Goal: Task Accomplishment & Management: Manage account settings

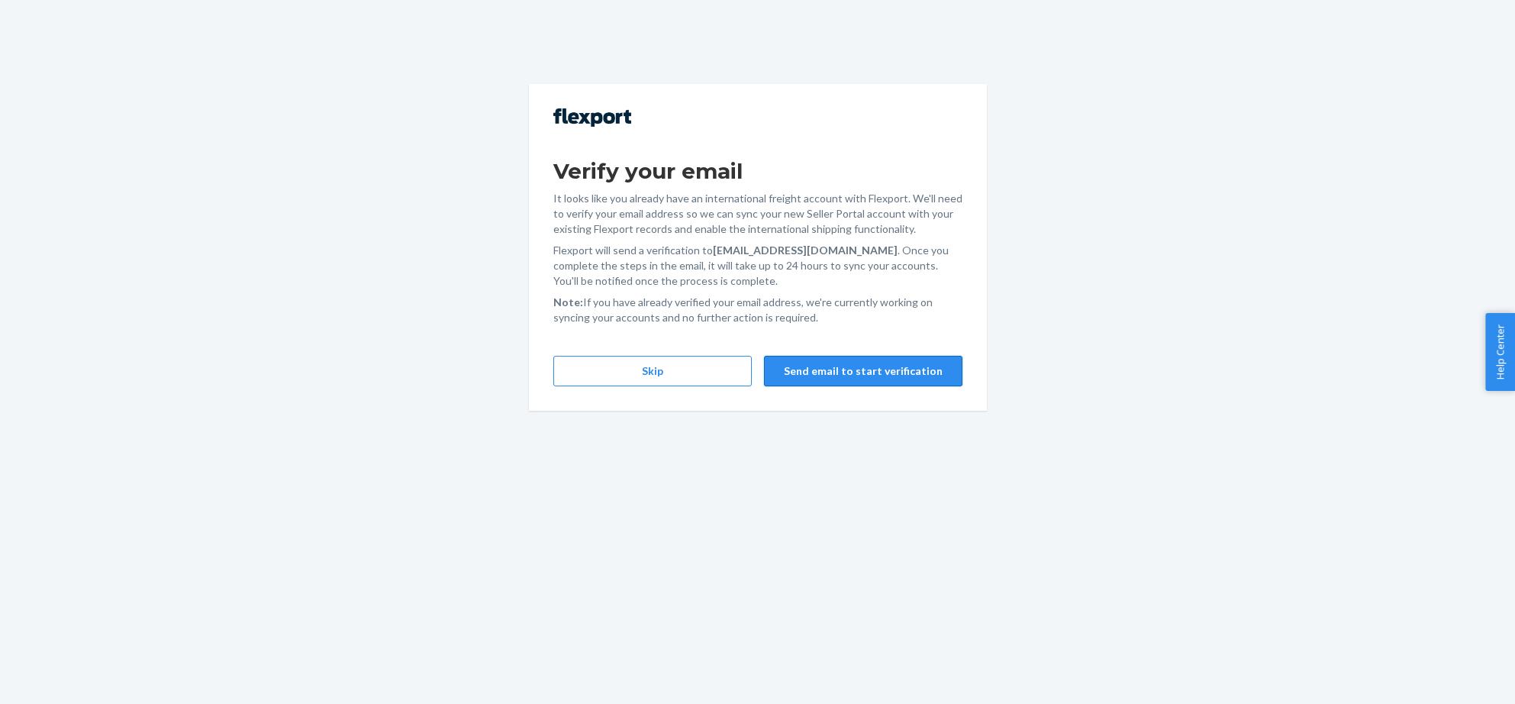
click at [821, 377] on button "Send email to start verification" at bounding box center [863, 371] width 198 height 31
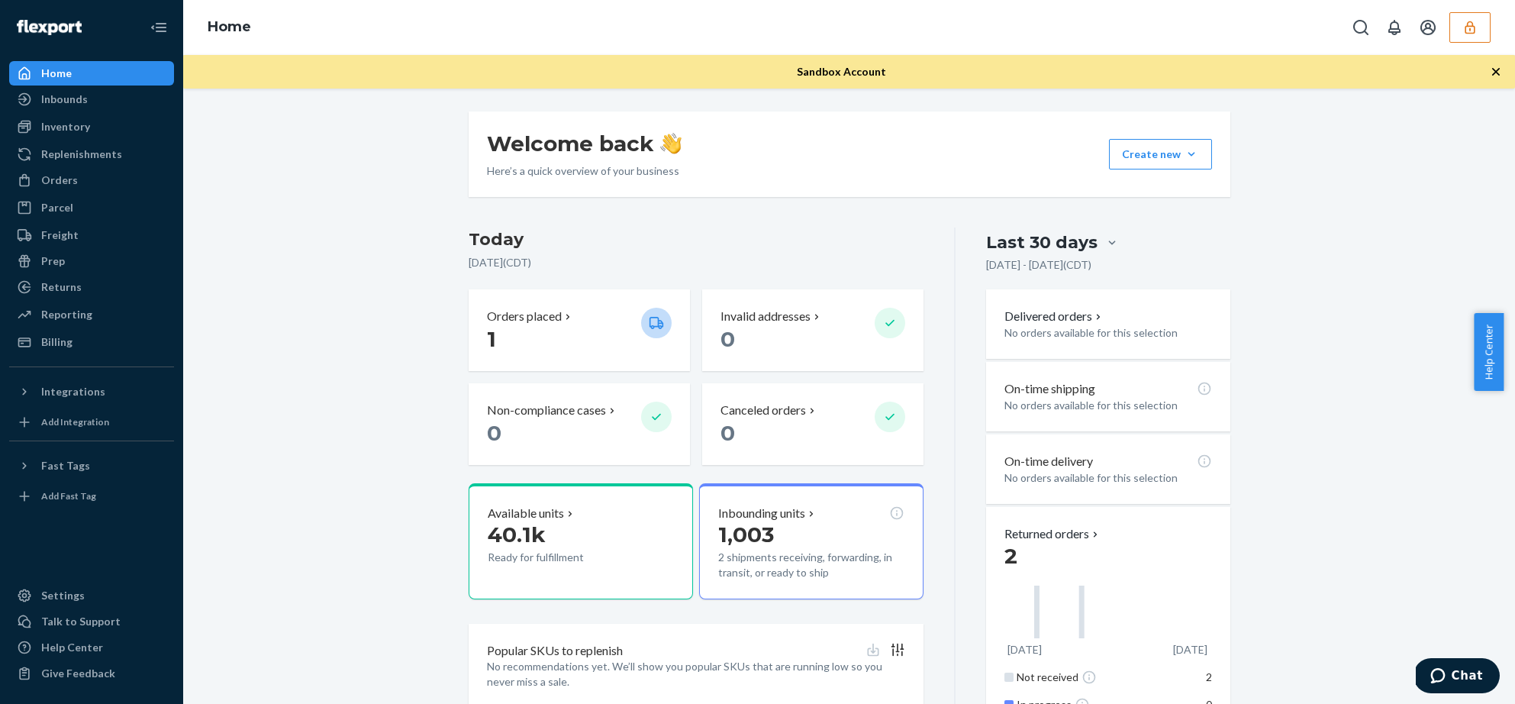
click at [1470, 26] on icon "button" at bounding box center [1470, 27] width 10 height 13
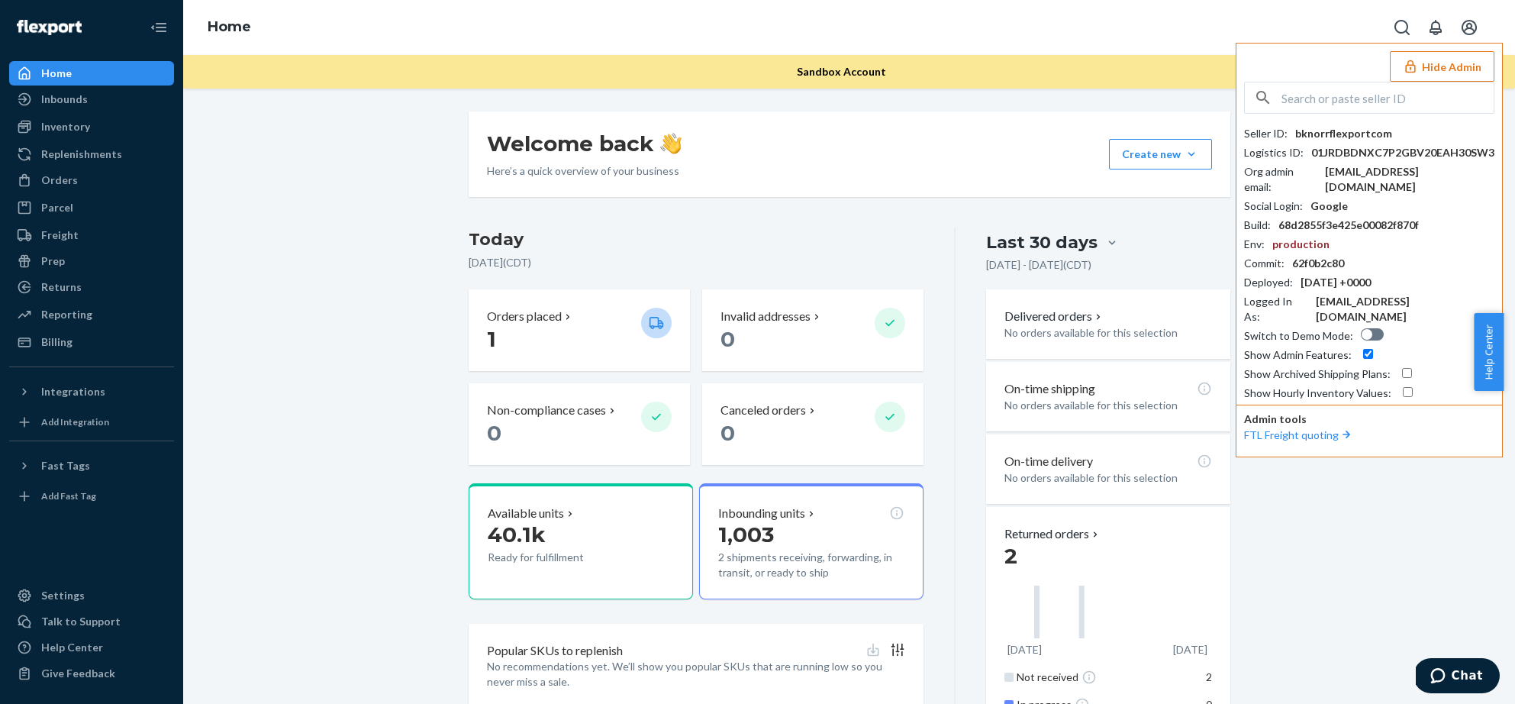
click at [322, 201] on div "Welcome back Here’s a quick overview of your business Create new Create new inb…" at bounding box center [849, 470] width 1309 height 719
click at [38, 463] on div at bounding box center [29, 465] width 24 height 15
click at [76, 419] on div "Add Integration" at bounding box center [75, 421] width 68 height 13
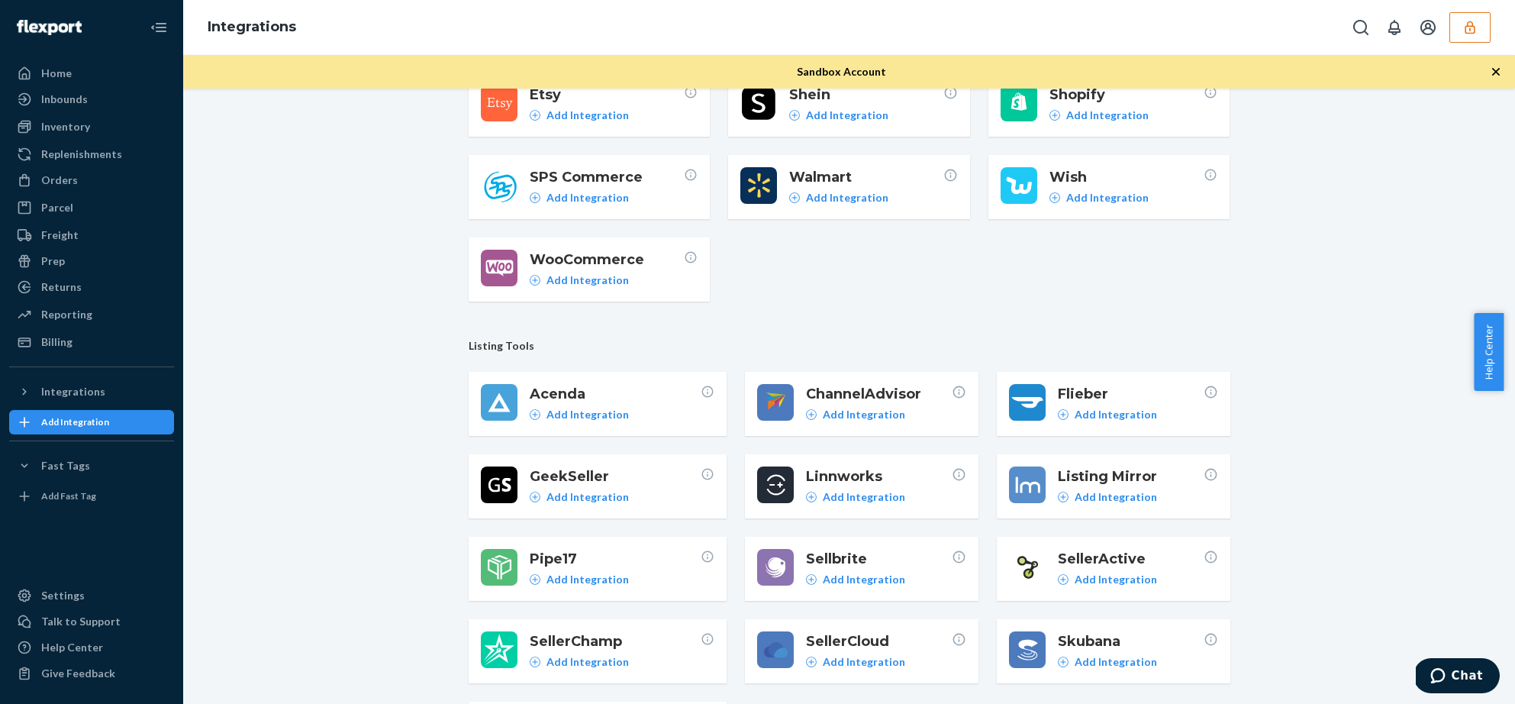
scroll to position [315, 0]
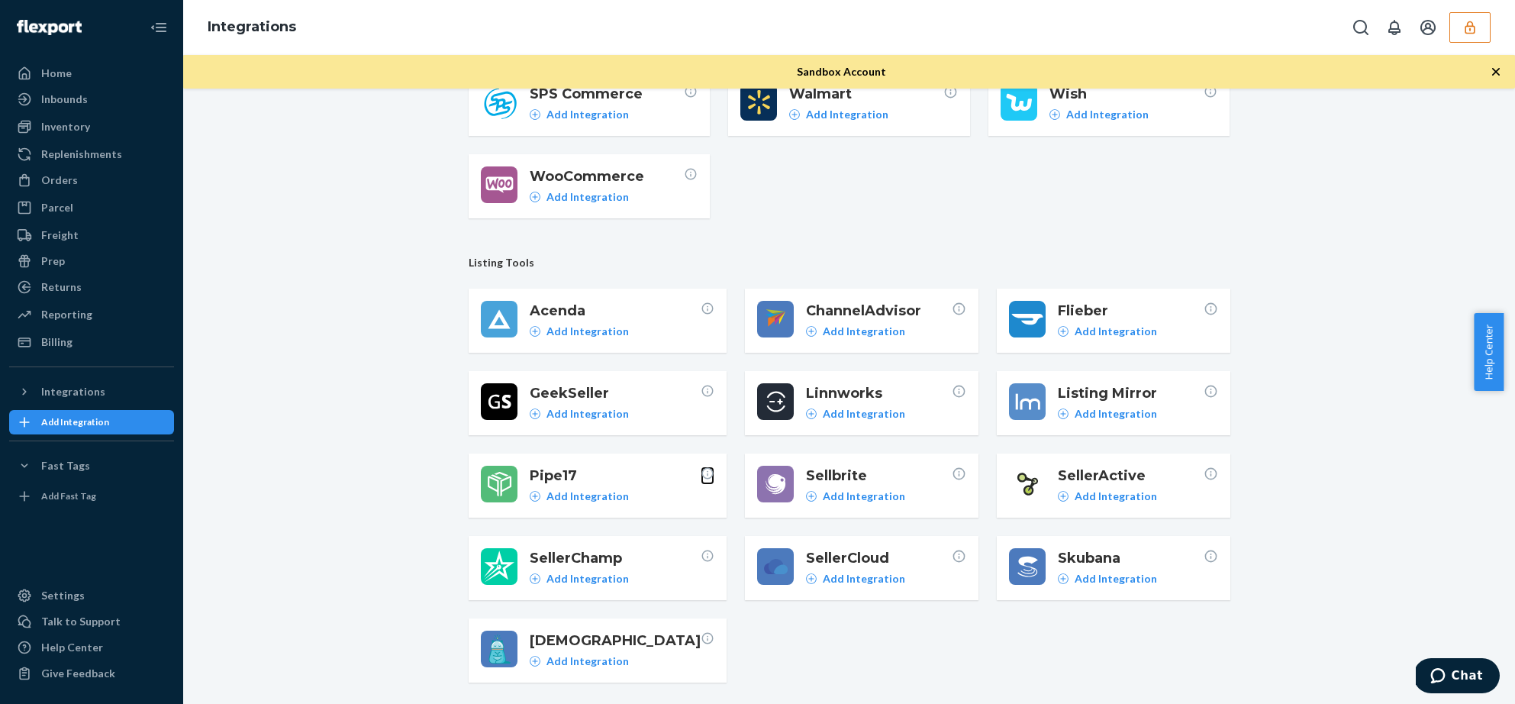
click at [702, 473] on icon at bounding box center [708, 474] width 12 height 12
click at [560, 498] on p "Add Integration" at bounding box center [588, 496] width 82 height 15
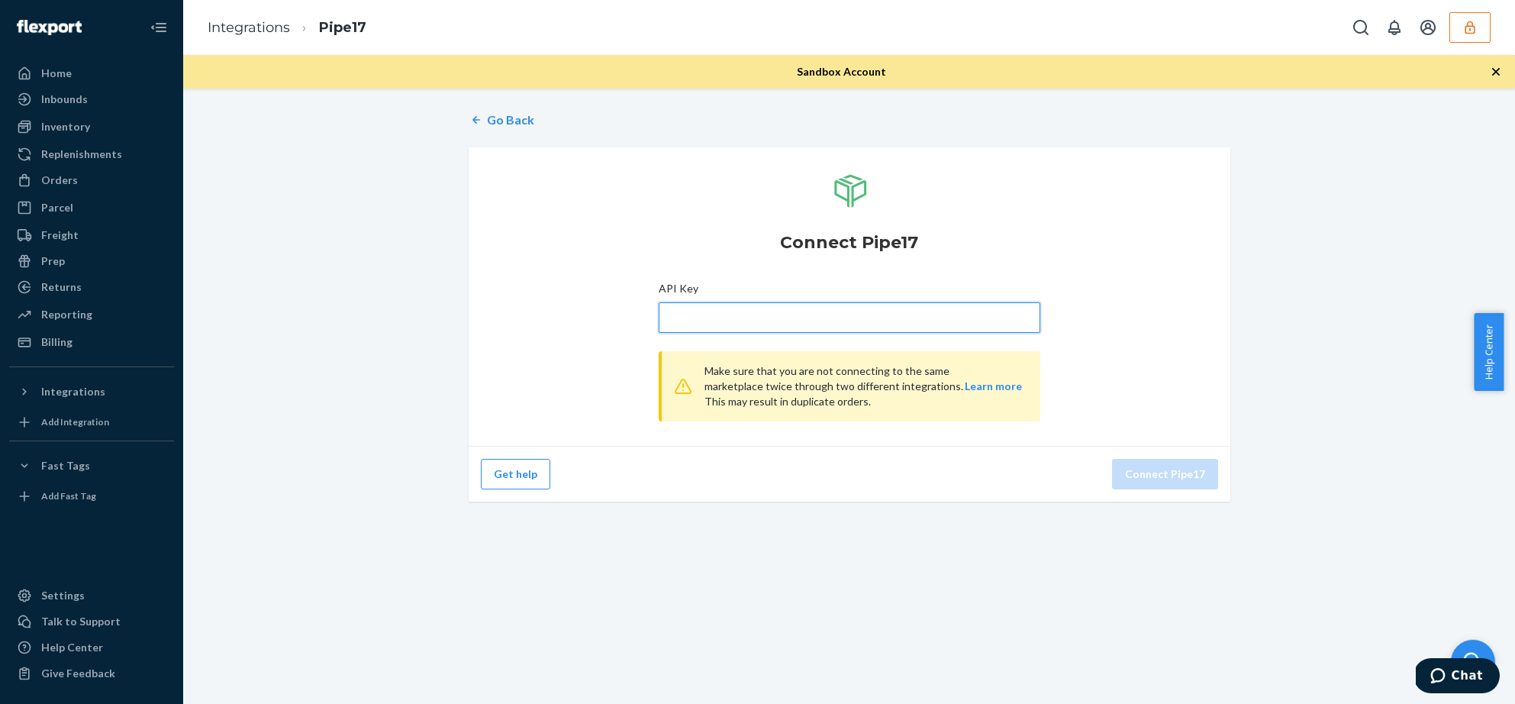
click at [737, 328] on input "API Key" at bounding box center [850, 317] width 382 height 31
click at [384, 233] on div "Go Back Connect Pipe17 API Key Make sure that you are not connecting to the sam…" at bounding box center [849, 306] width 1309 height 408
click at [81, 185] on div "Orders" at bounding box center [92, 179] width 162 height 21
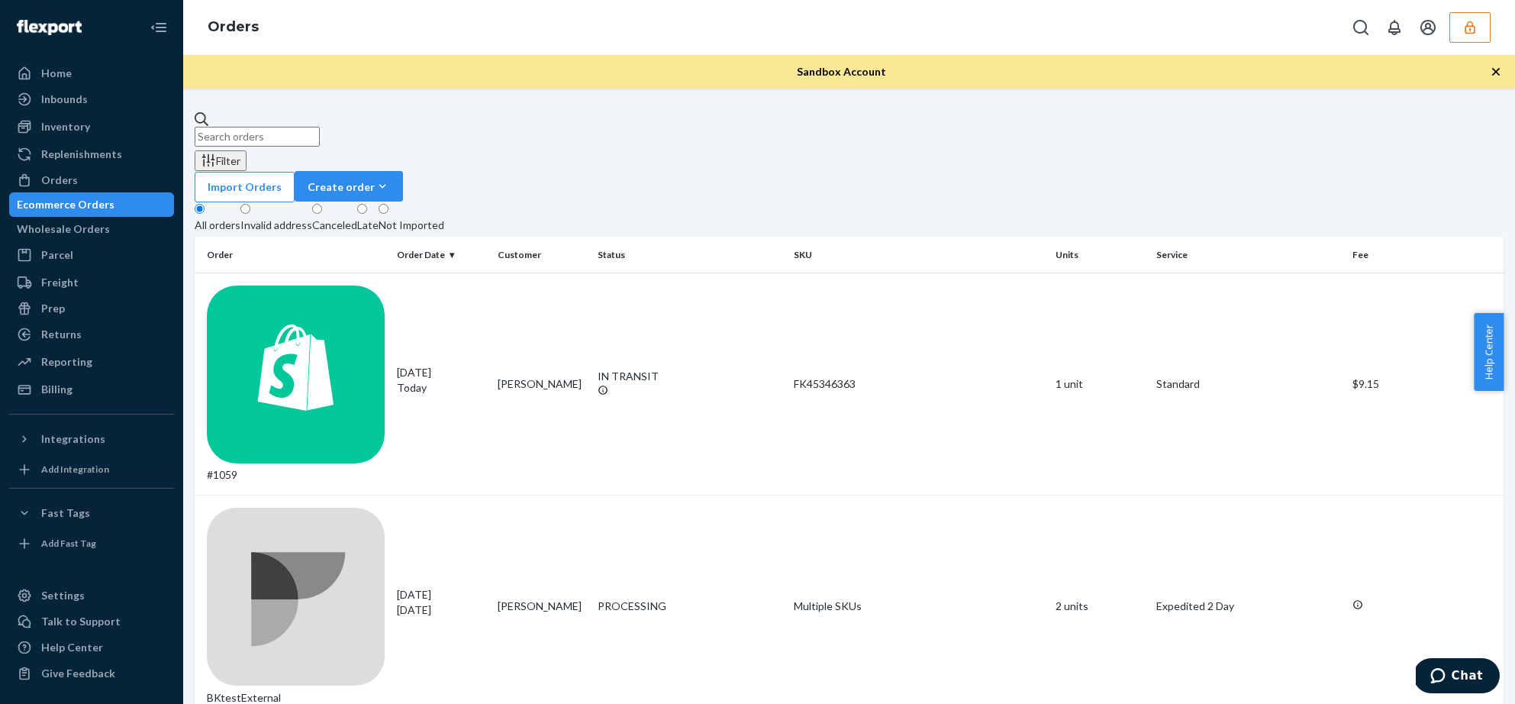
click at [1468, 31] on icon "button" at bounding box center [1470, 27] width 15 height 15
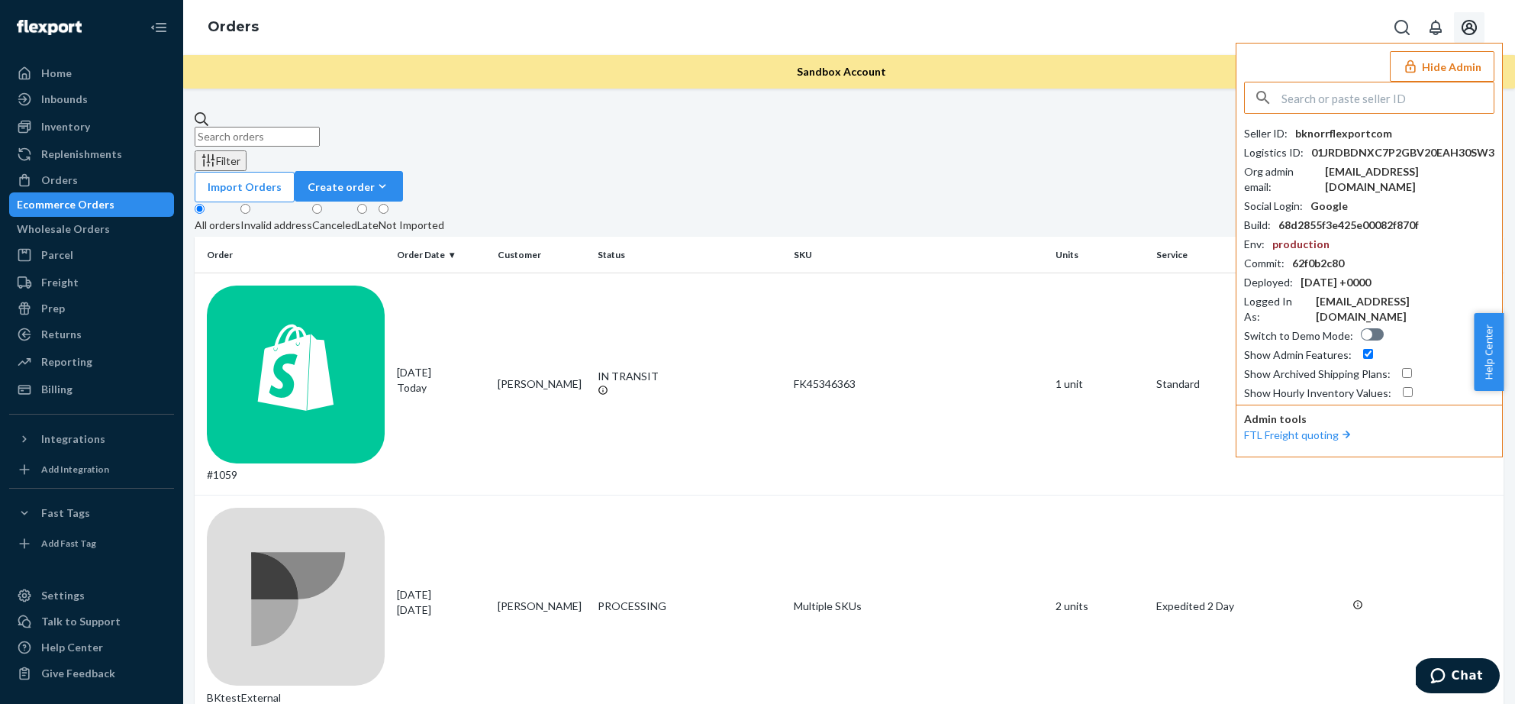
click at [1468, 30] on icon "Open account menu" at bounding box center [1469, 27] width 18 height 18
click at [990, 171] on div "Import Orders Create order Ecommerce order Removal order" at bounding box center [849, 186] width 1309 height 31
click at [1472, 21] on icon "Open account menu" at bounding box center [1469, 27] width 15 height 15
click at [1451, 59] on button "Hide Admin" at bounding box center [1442, 66] width 105 height 31
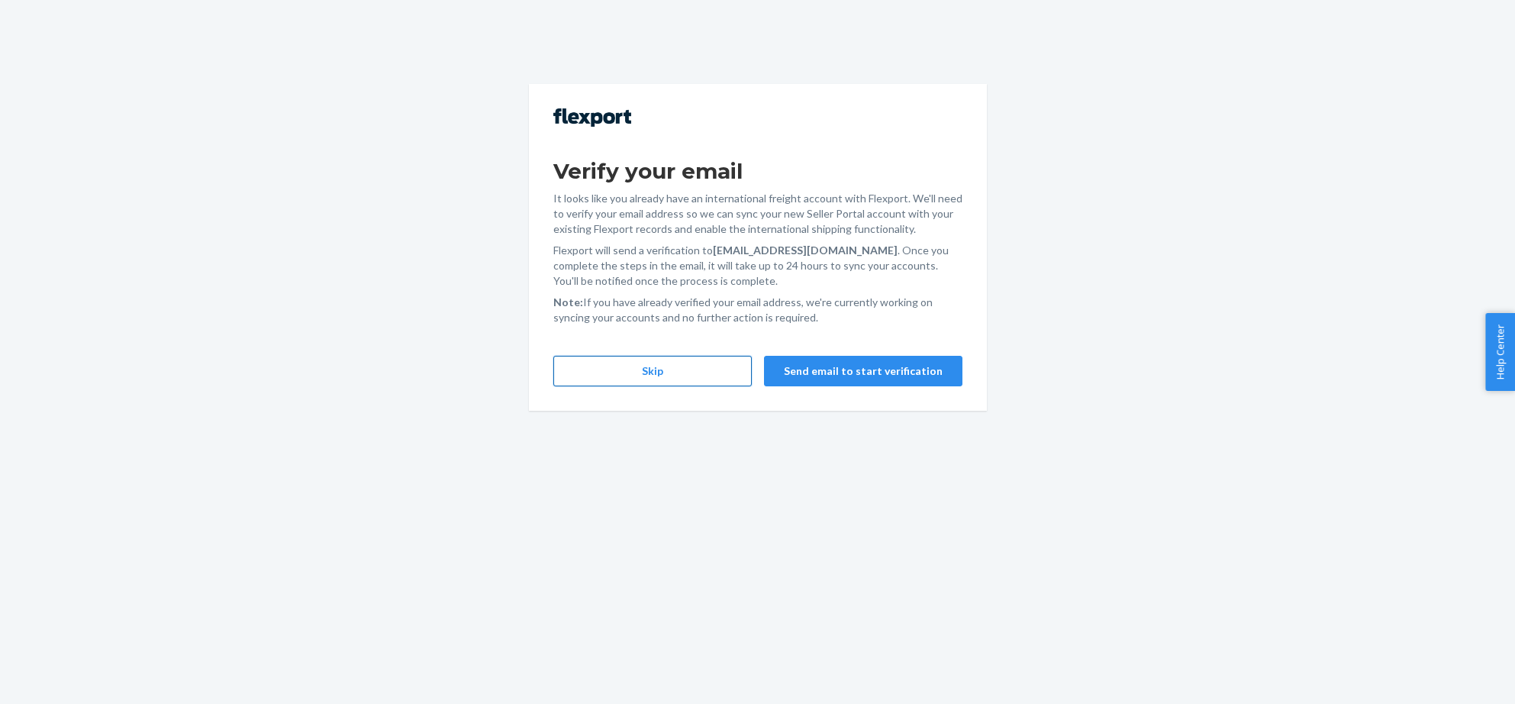
click at [721, 366] on button "Skip" at bounding box center [652, 371] width 198 height 31
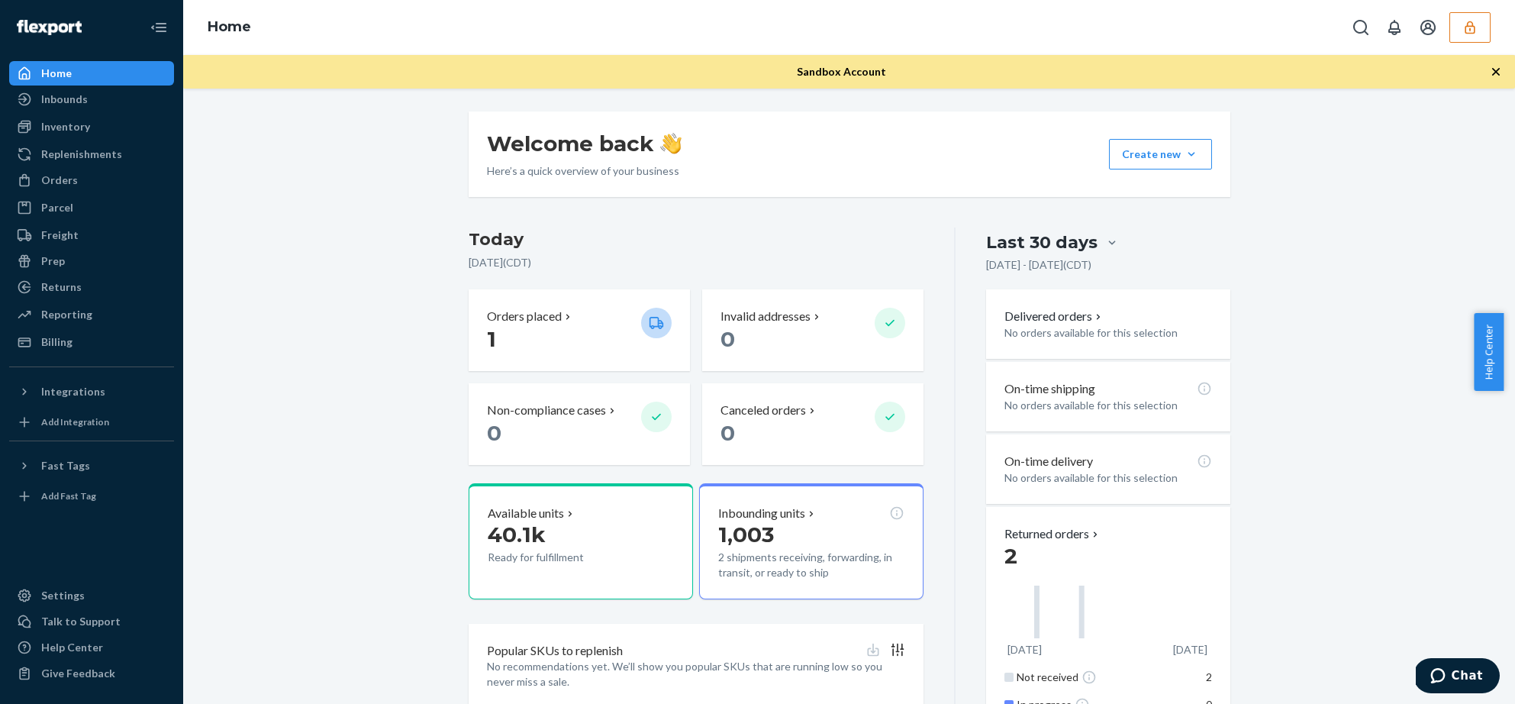
click at [1455, 40] on button "button" at bounding box center [1470, 27] width 41 height 31
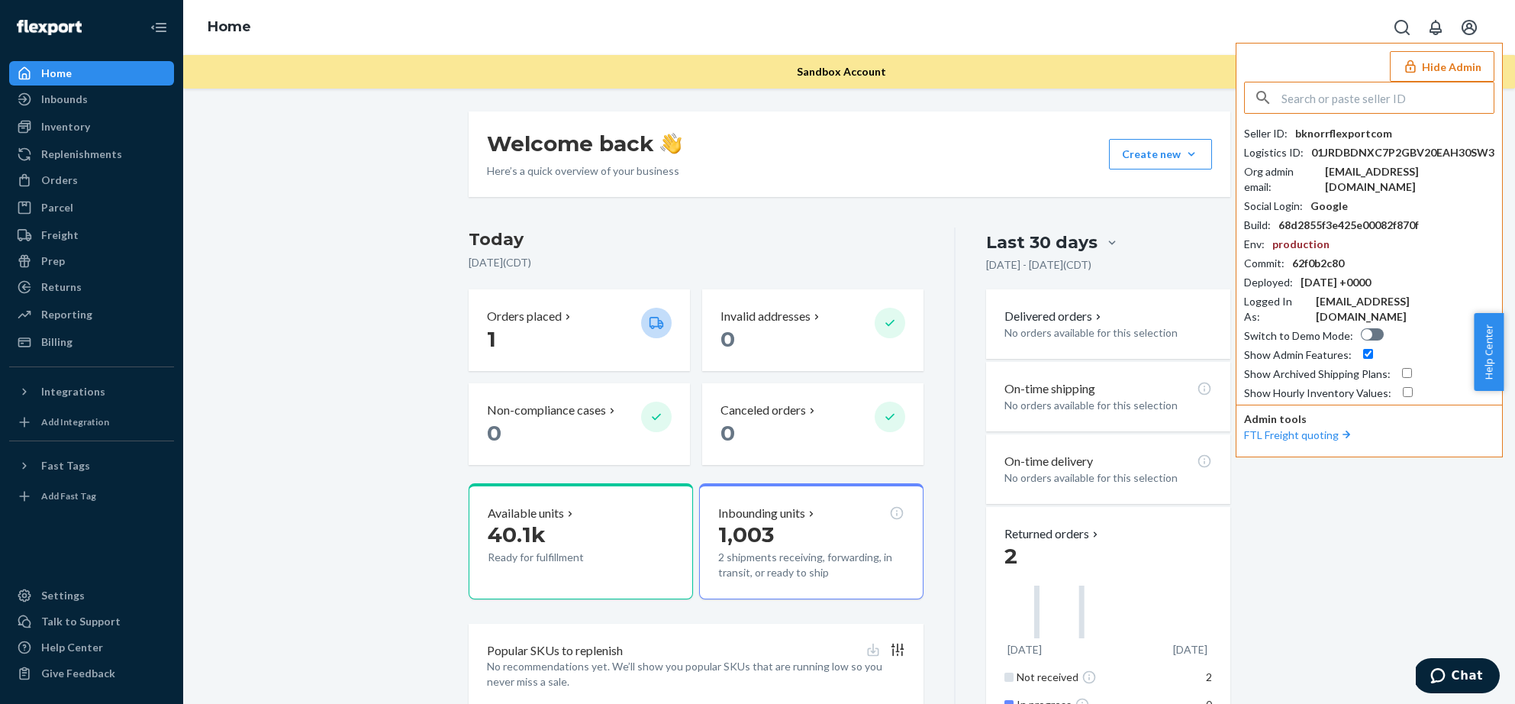
click at [1351, 96] on input "text" at bounding box center [1388, 97] width 212 height 31
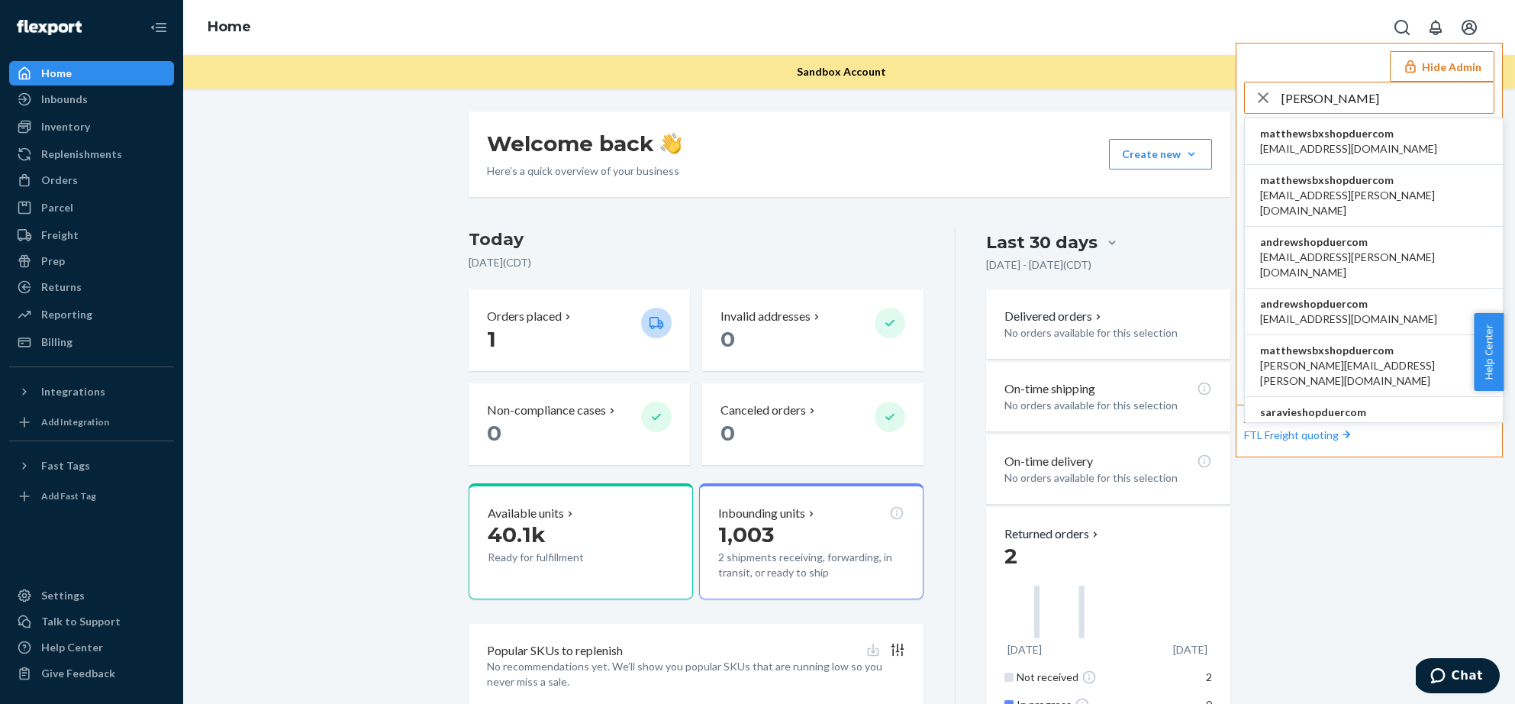
type input "[PERSON_NAME]"
click at [1390, 139] on li "matthewsbxshopduercom ahmer+sbx@shopduer.com" at bounding box center [1374, 141] width 258 height 47
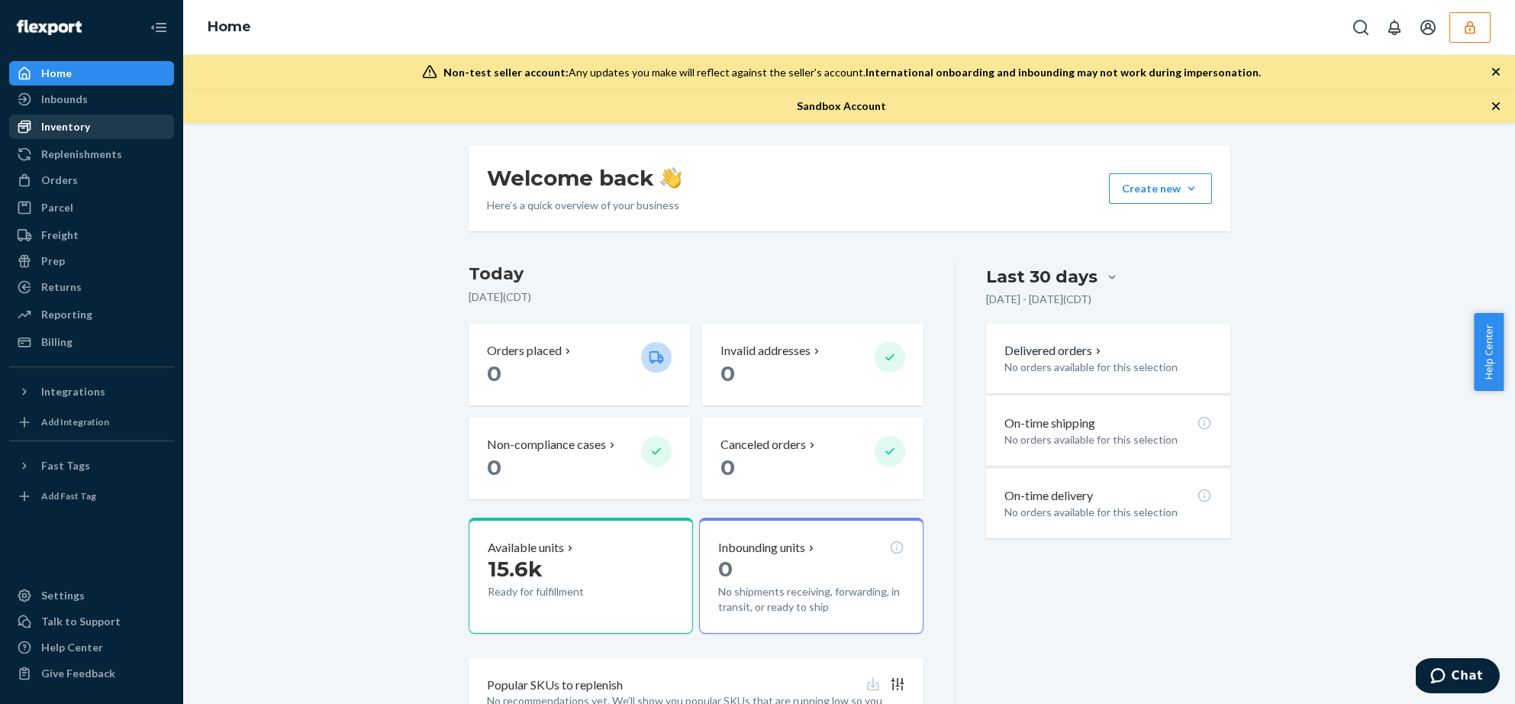
click at [78, 121] on div "Inventory" at bounding box center [65, 126] width 49 height 15
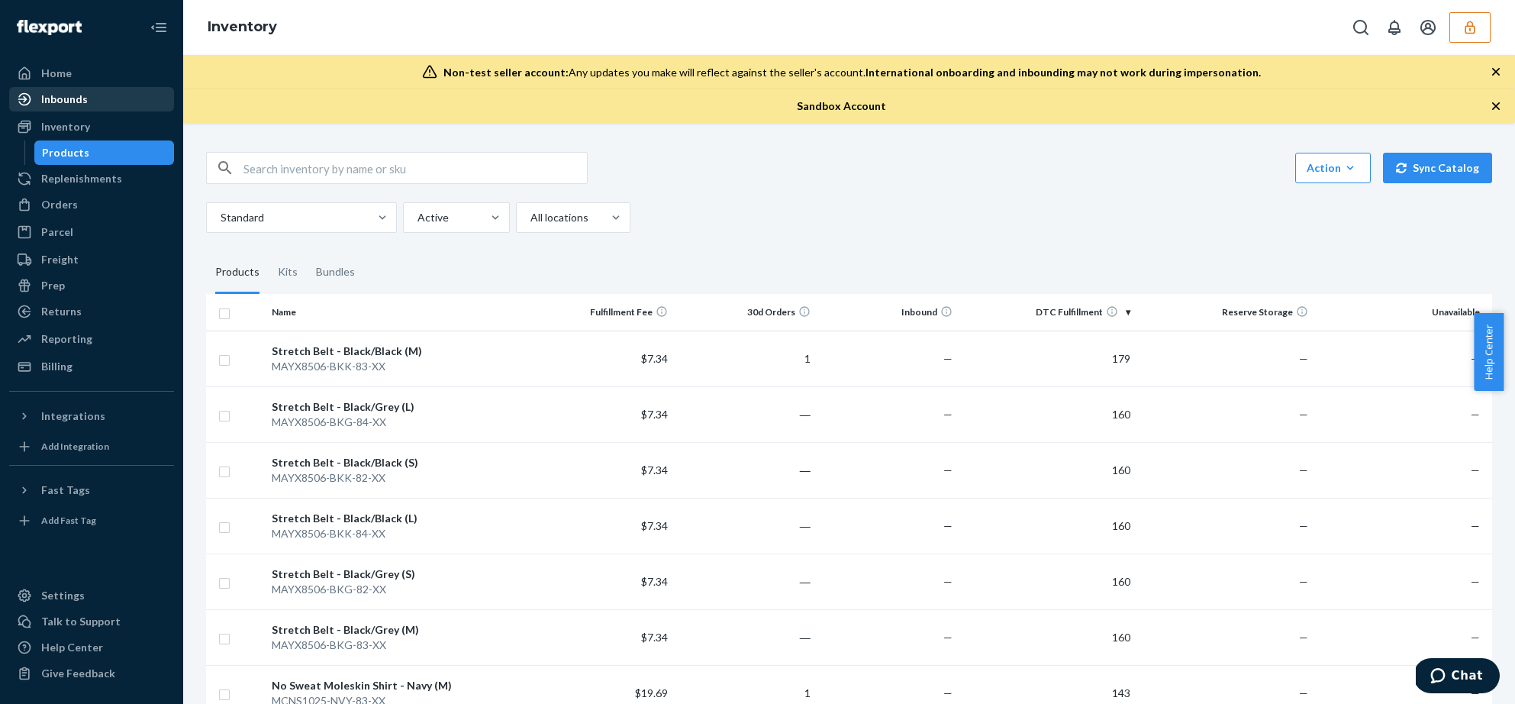
click at [72, 95] on div "Inbounds" at bounding box center [64, 99] width 47 height 15
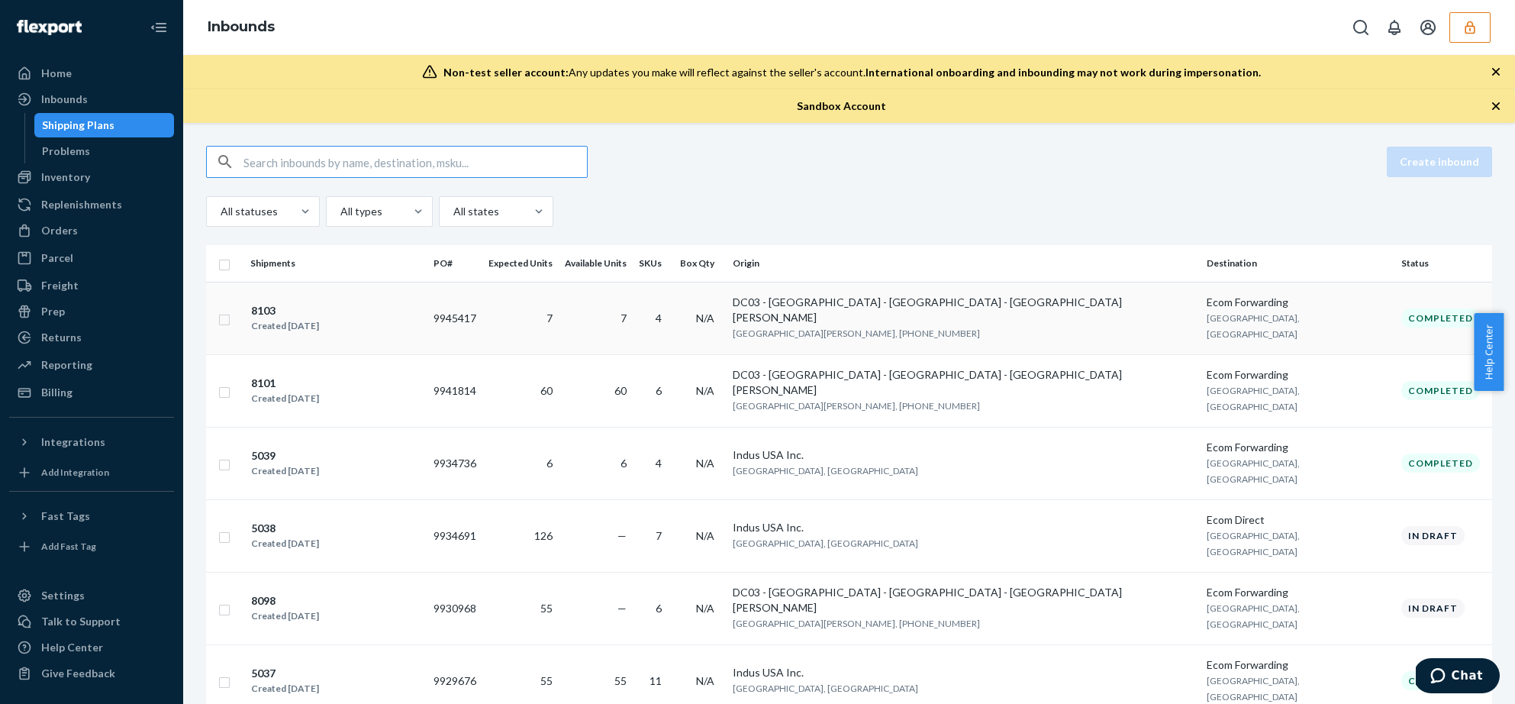
click at [269, 303] on div "8103" at bounding box center [285, 310] width 68 height 15
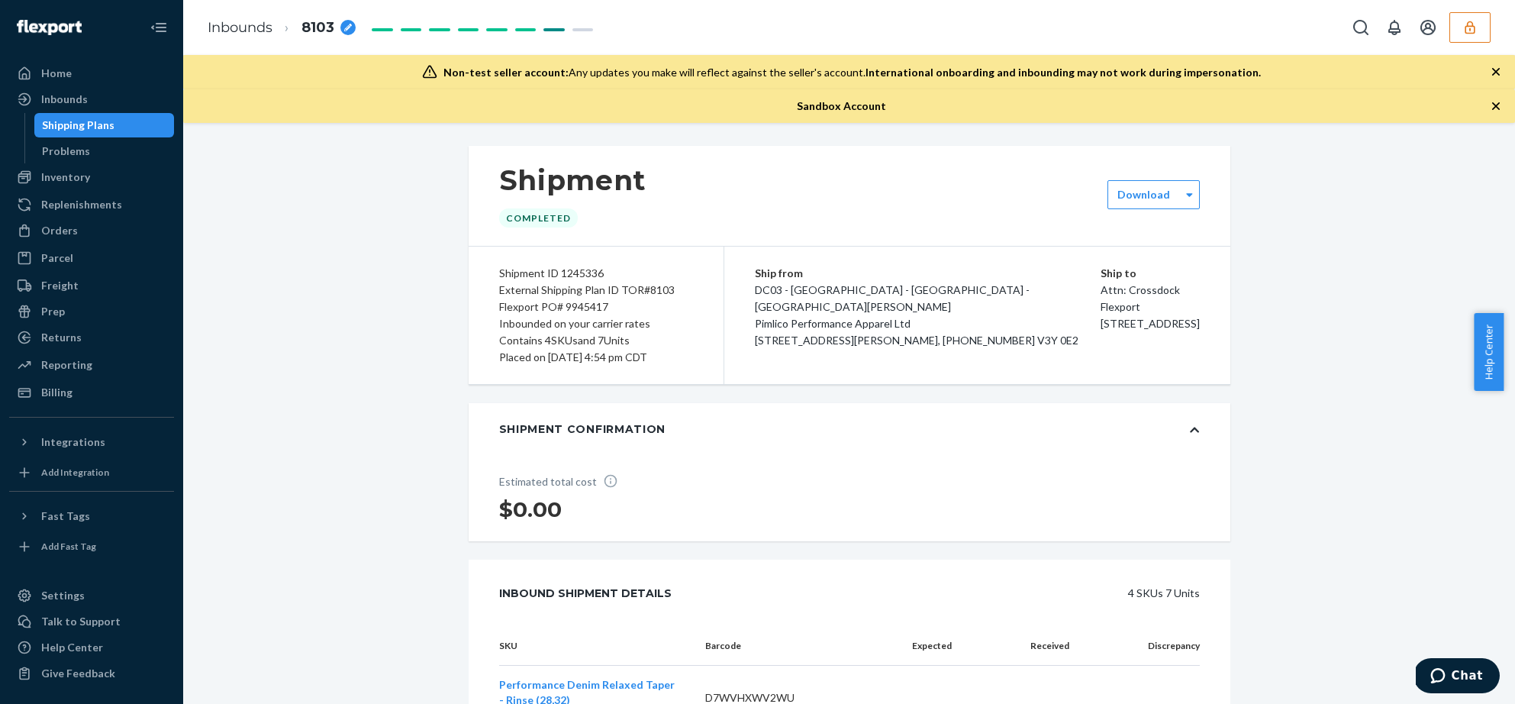
click at [1457, 31] on button "button" at bounding box center [1470, 27] width 41 height 31
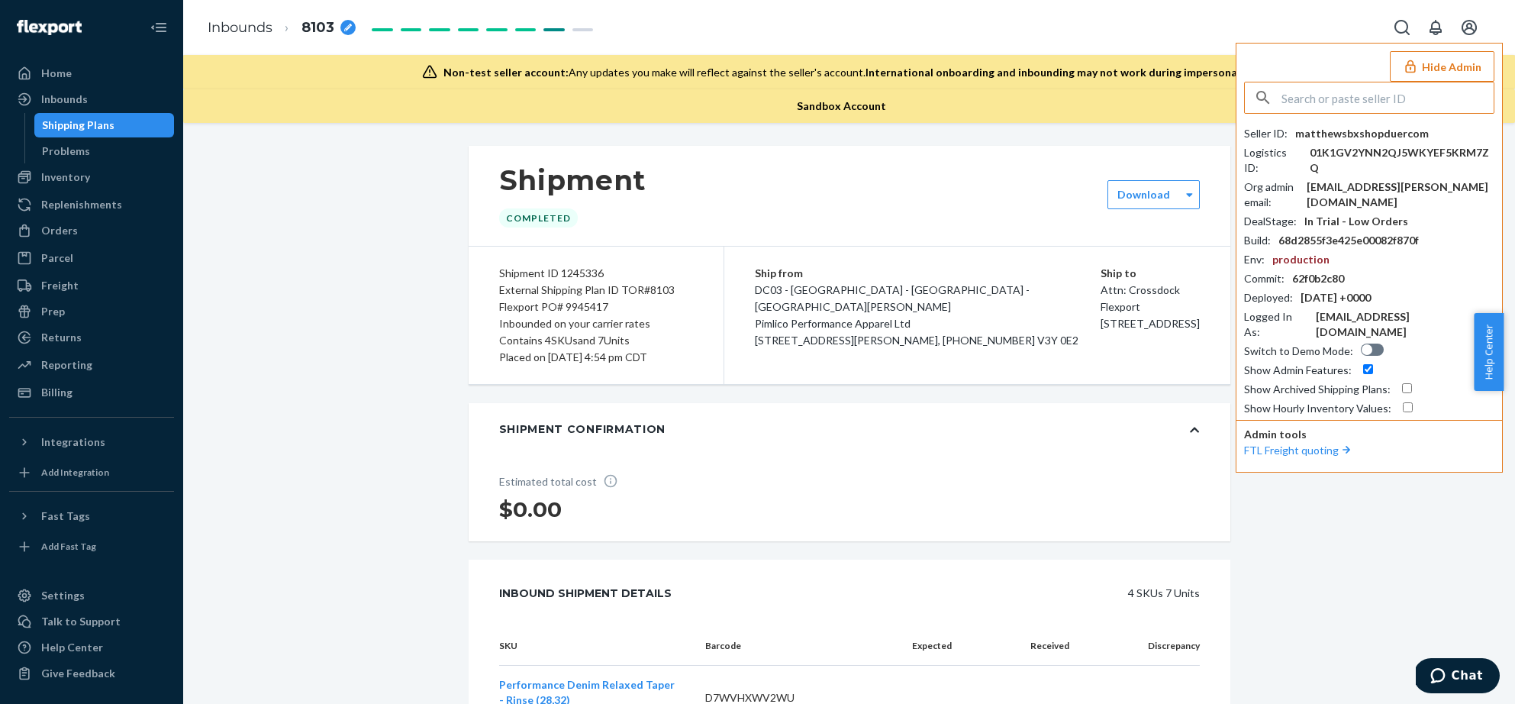
click at [1376, 103] on input "text" at bounding box center [1388, 97] width 212 height 31
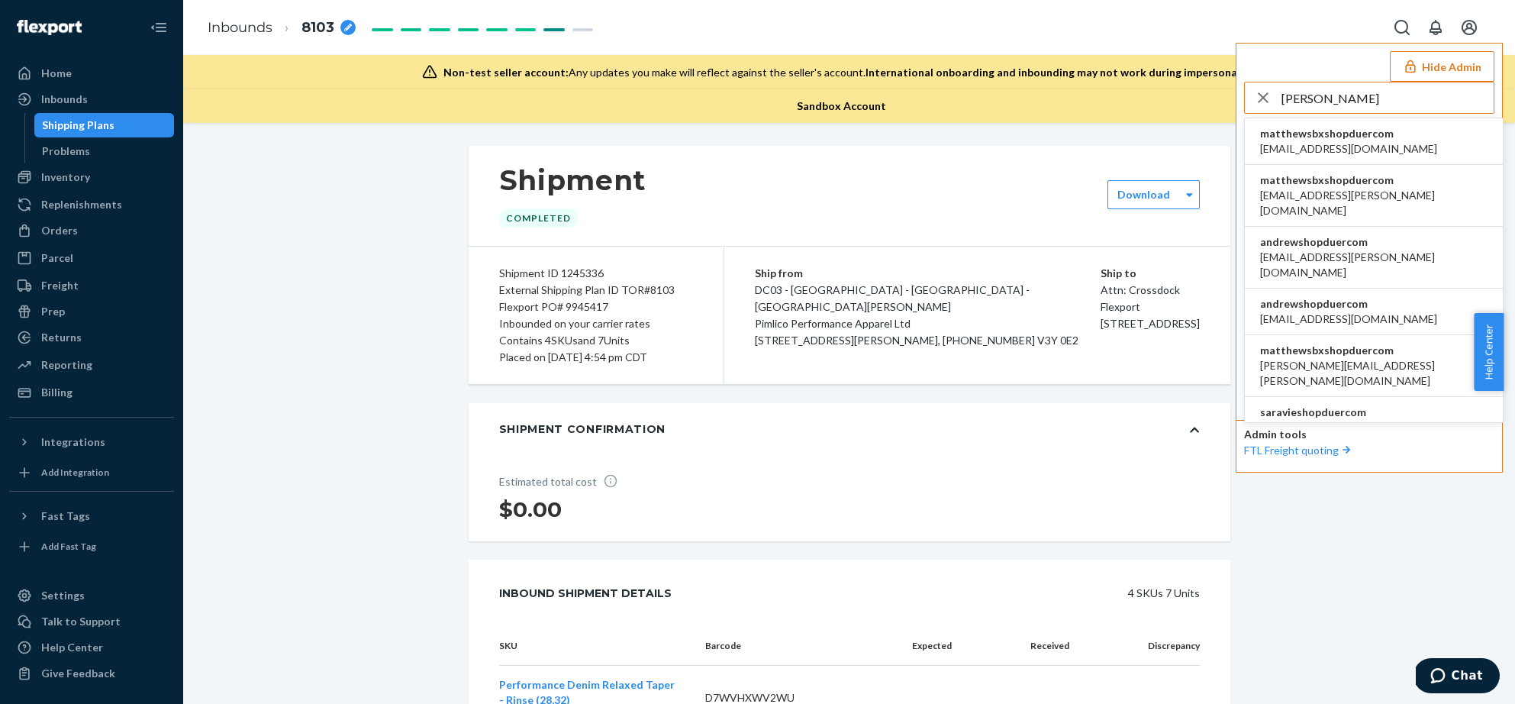
type input "[PERSON_NAME]"
click at [1415, 228] on li "andrewshopduercom [EMAIL_ADDRESS][PERSON_NAME][DOMAIN_NAME]" at bounding box center [1374, 258] width 258 height 62
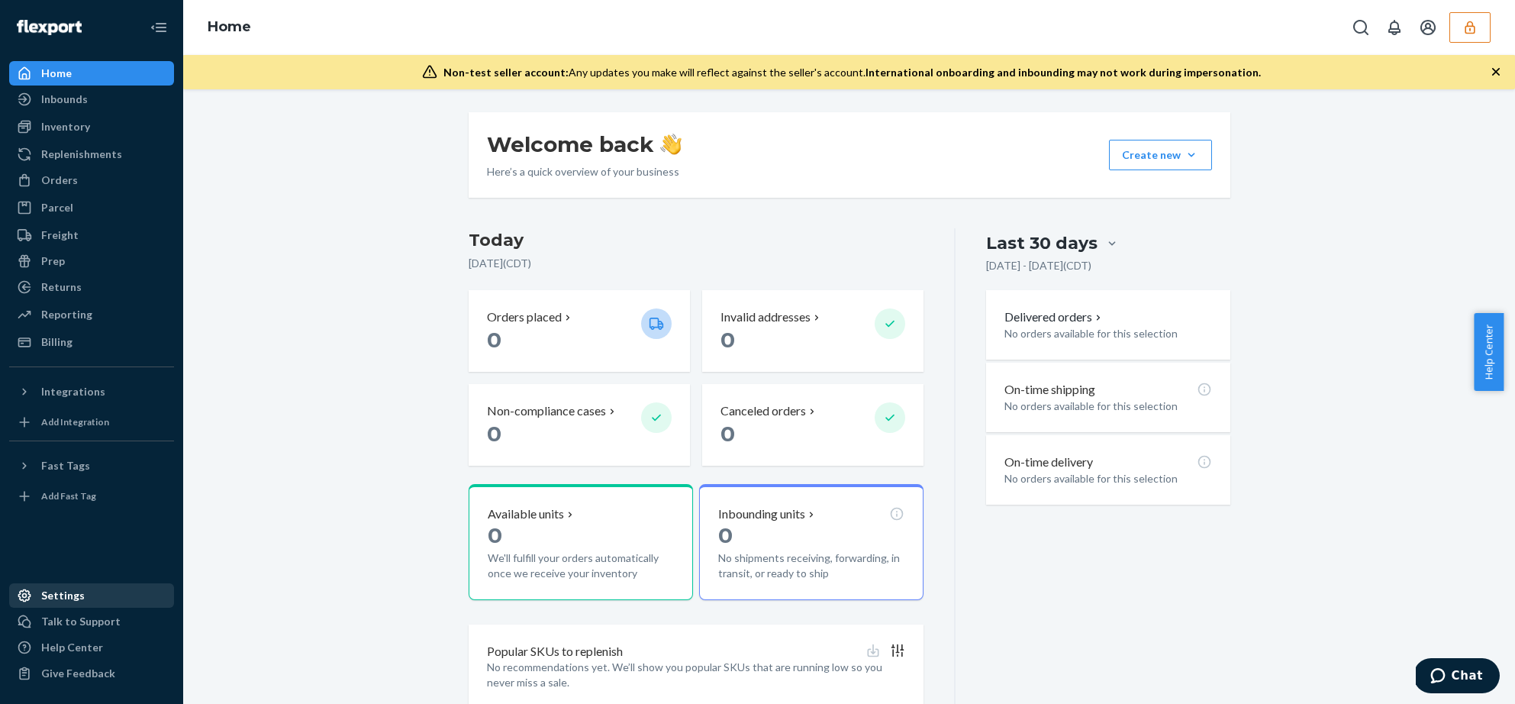
click at [61, 595] on div "Settings" at bounding box center [63, 595] width 44 height 15
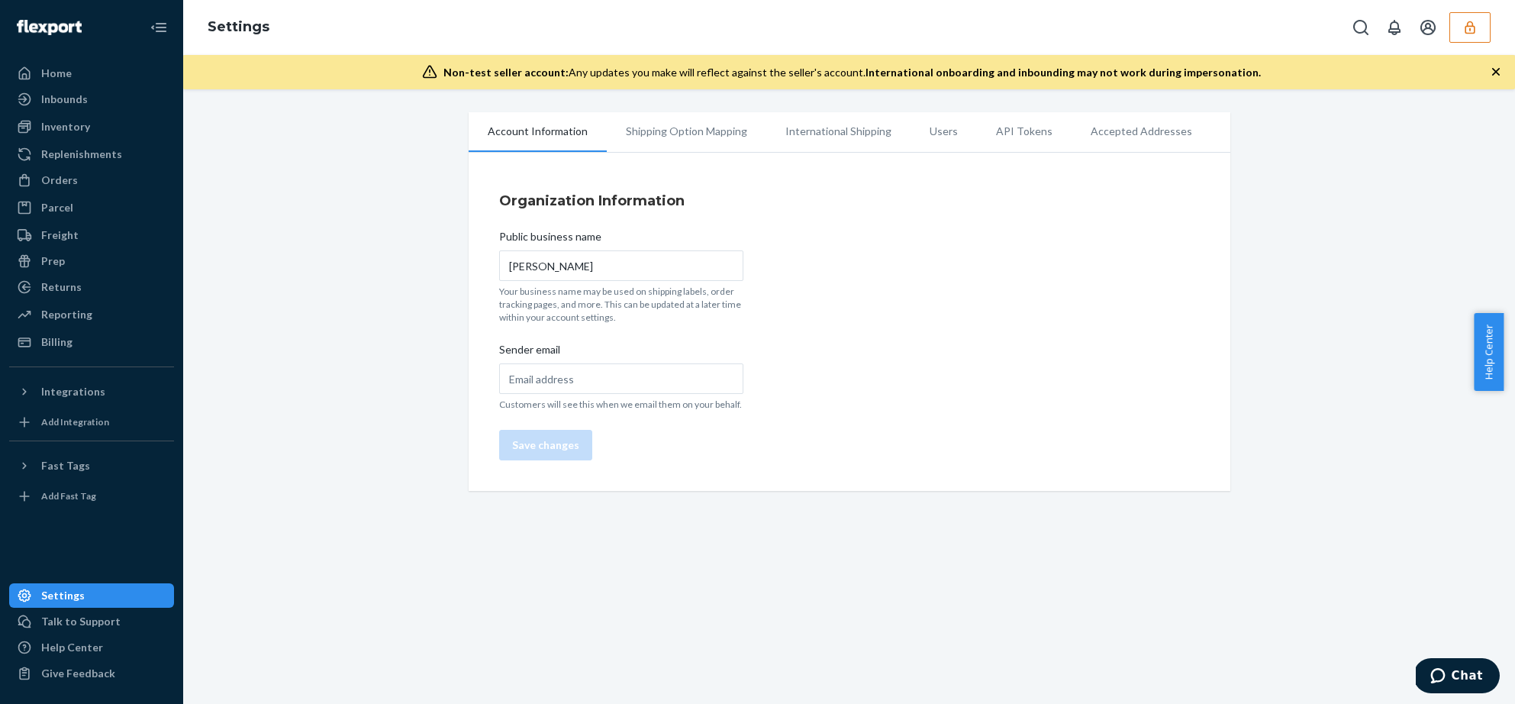
click at [986, 132] on li "API Tokens" at bounding box center [1024, 131] width 95 height 38
